Goal: Information Seeking & Learning: Learn about a topic

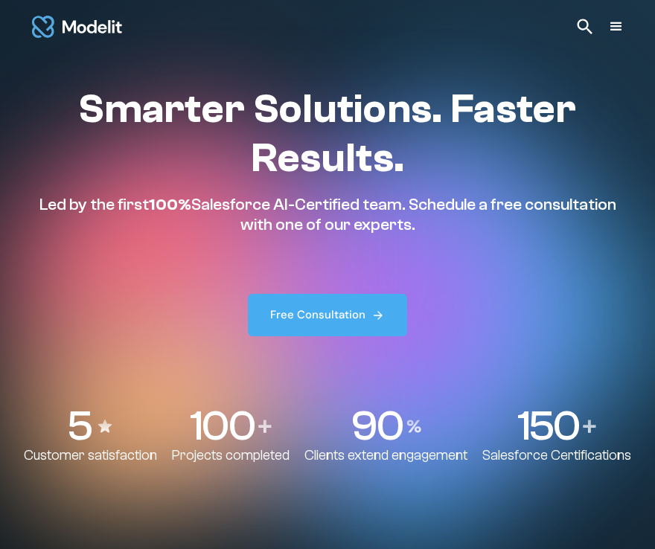
click at [618, 25] on div "menu" at bounding box center [616, 27] width 18 height 18
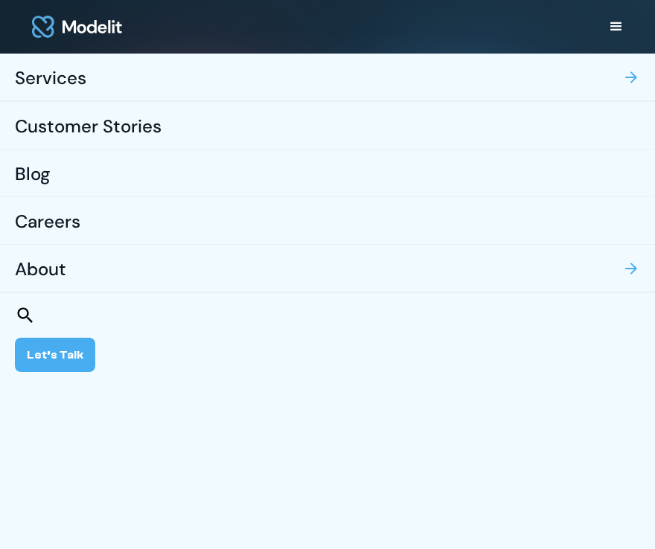
click at [50, 171] on link "Blog" at bounding box center [327, 174] width 655 height 48
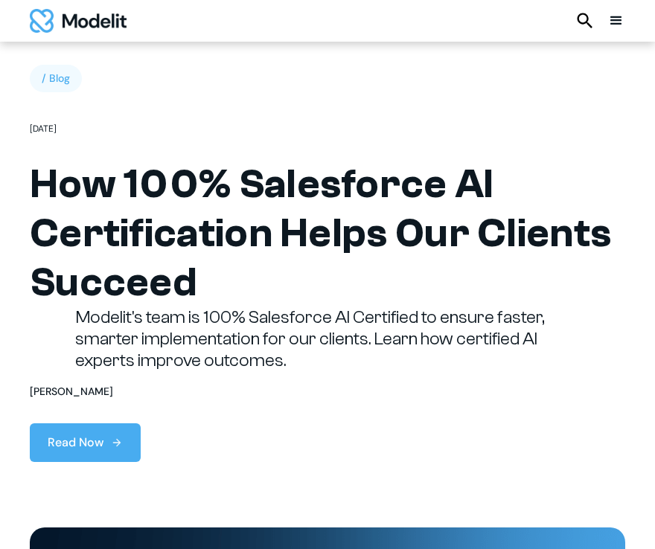
click at [584, 28] on img at bounding box center [584, 20] width 21 height 21
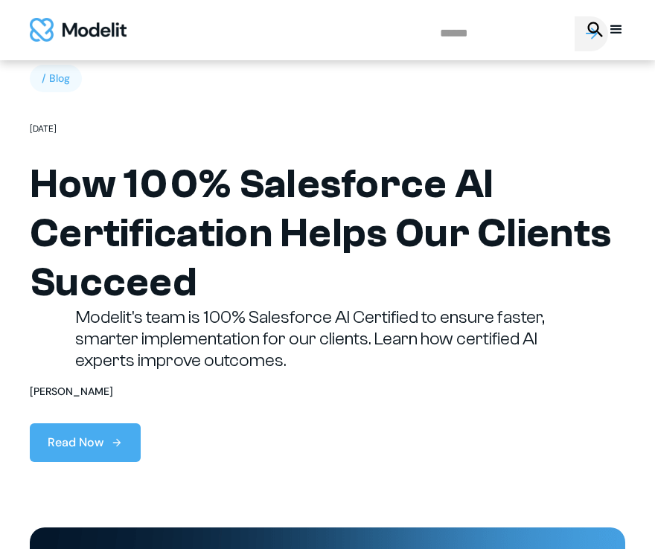
click at [476, 28] on input "search" at bounding box center [500, 33] width 149 height 35
type input "**********"
click at [574, 16] on input "submit" at bounding box center [590, 33] width 33 height 35
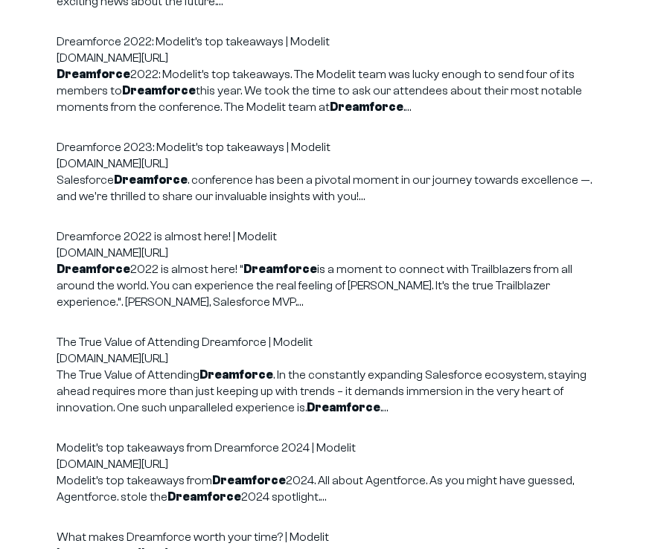
scroll to position [571, 0]
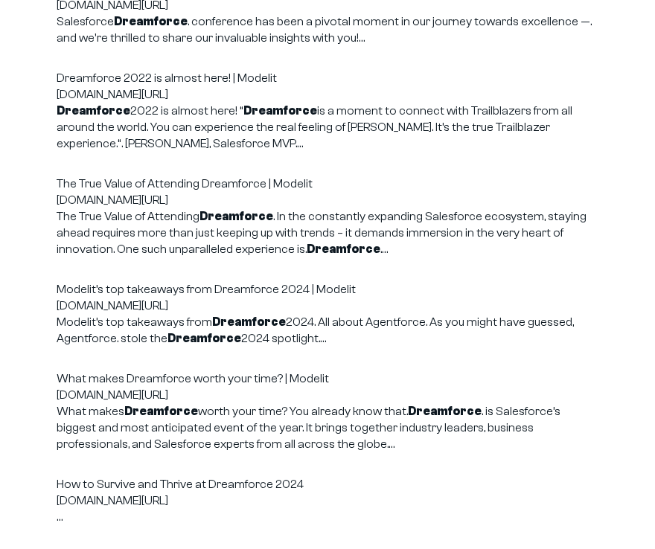
click at [185, 293] on link "Modelit’s top takeaways from Dreamforce 2024 | Modelit" at bounding box center [206, 289] width 299 height 13
click at [237, 379] on link "What makes Dreamforce worth your time? | Modelit" at bounding box center [193, 378] width 272 height 13
